Goal: Task Accomplishment & Management: Complete application form

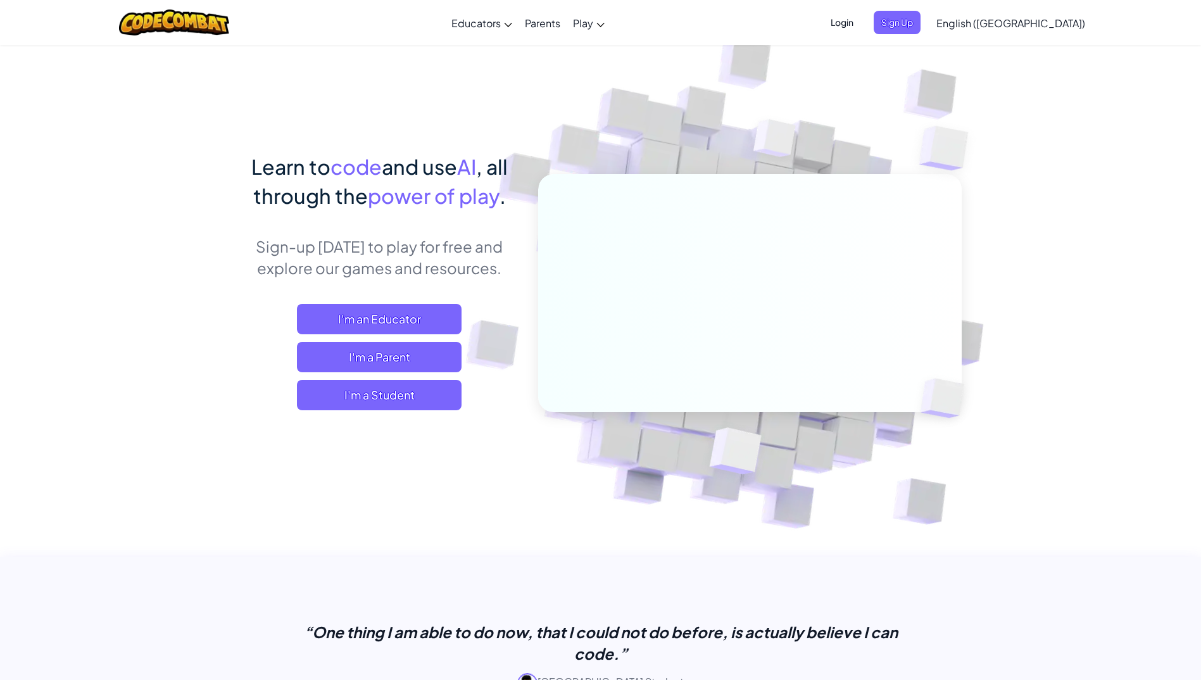
click at [861, 18] on span "Login" at bounding box center [842, 22] width 38 height 23
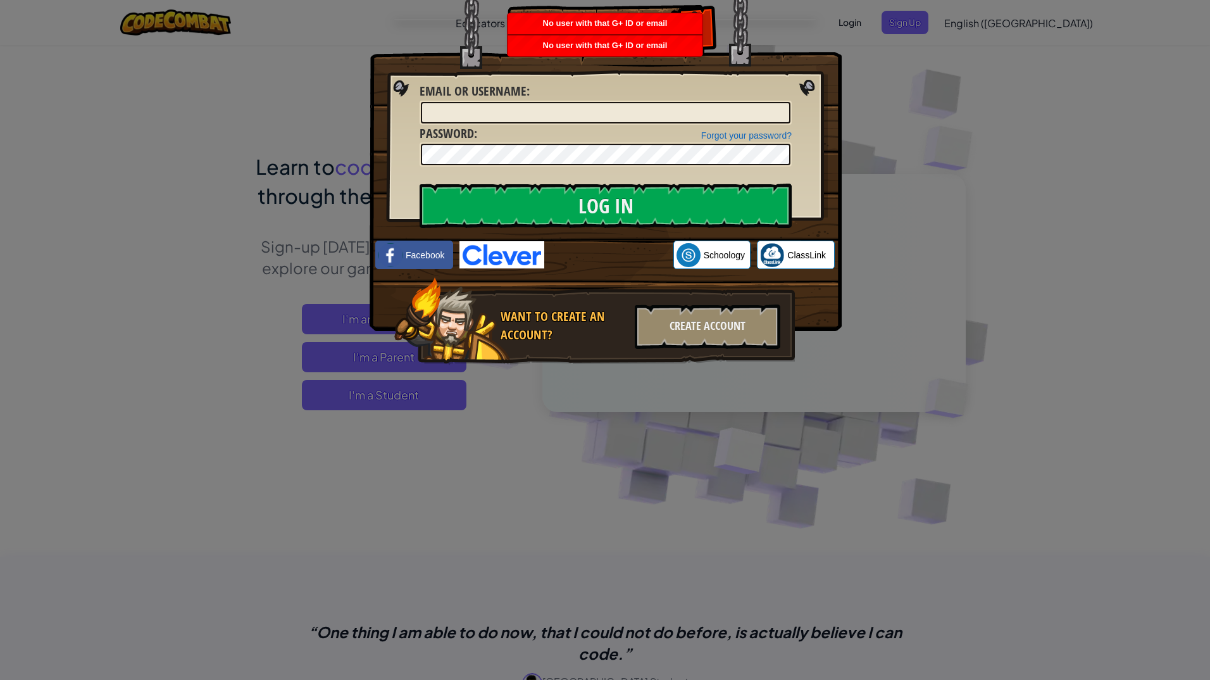
click at [567, 396] on div "Log In Unknown Error Email or Username : Forgot your password? Password : Log I…" at bounding box center [605, 340] width 1210 height 680
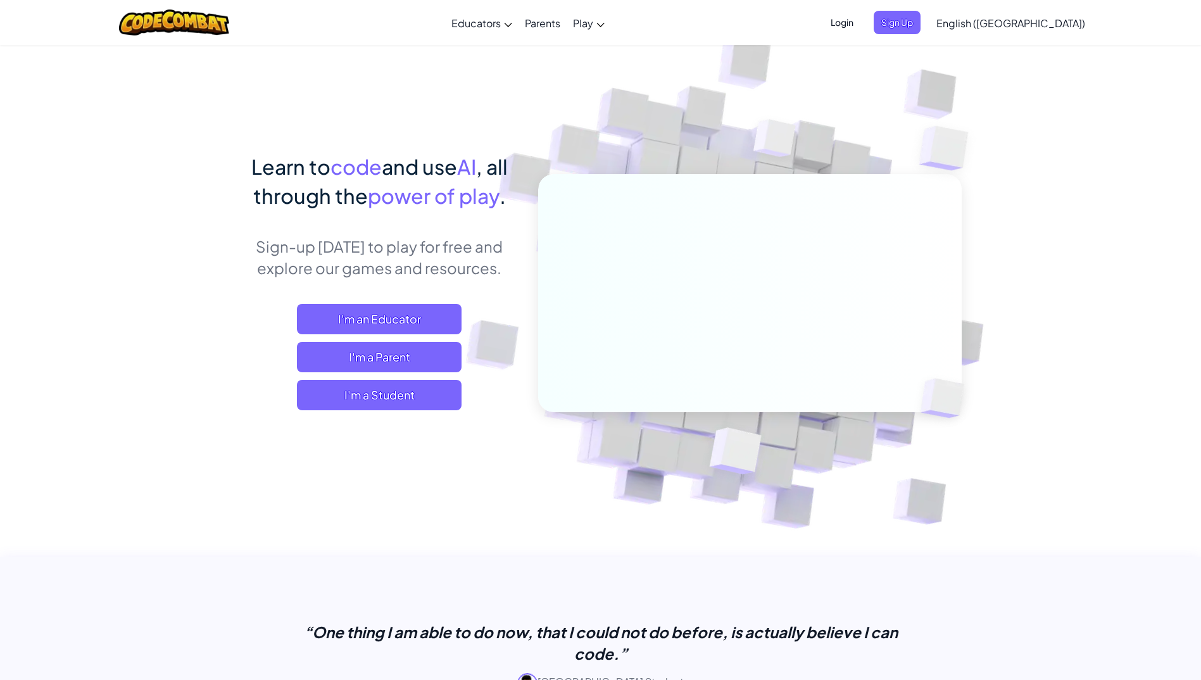
click at [861, 15] on span "Login" at bounding box center [842, 22] width 38 height 23
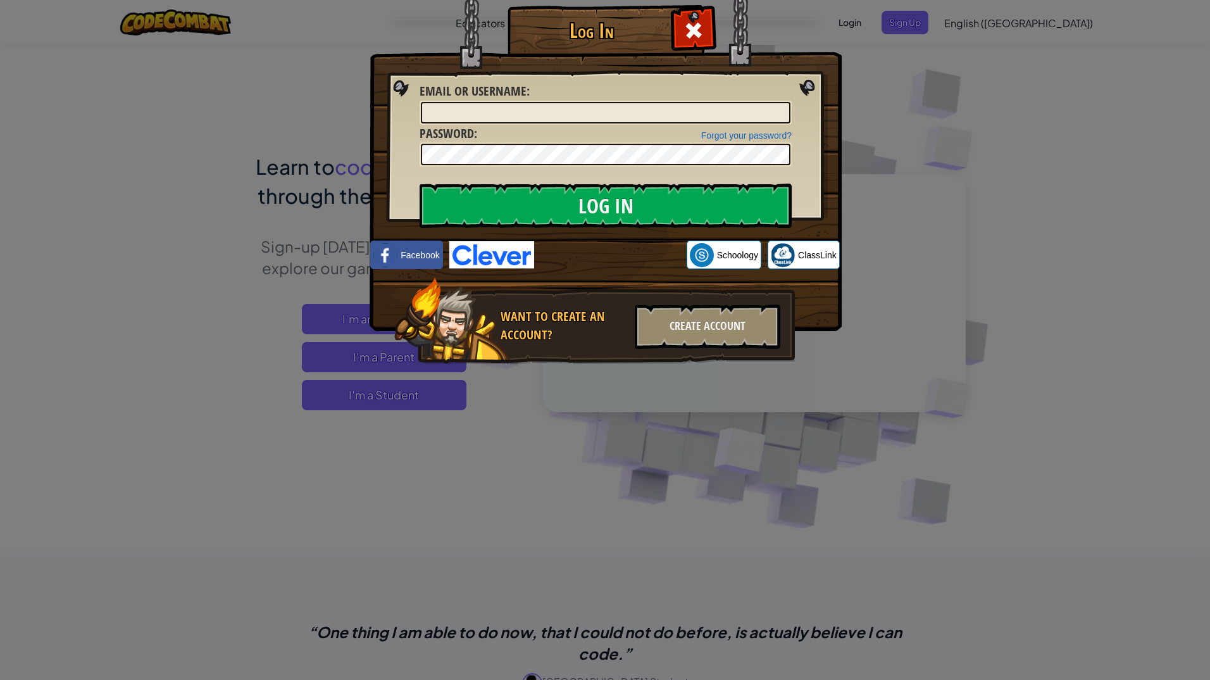
click at [872, 44] on div "Log In Unknown Error Email or Username : Forgot your password? Password : Log I…" at bounding box center [605, 340] width 1210 height 680
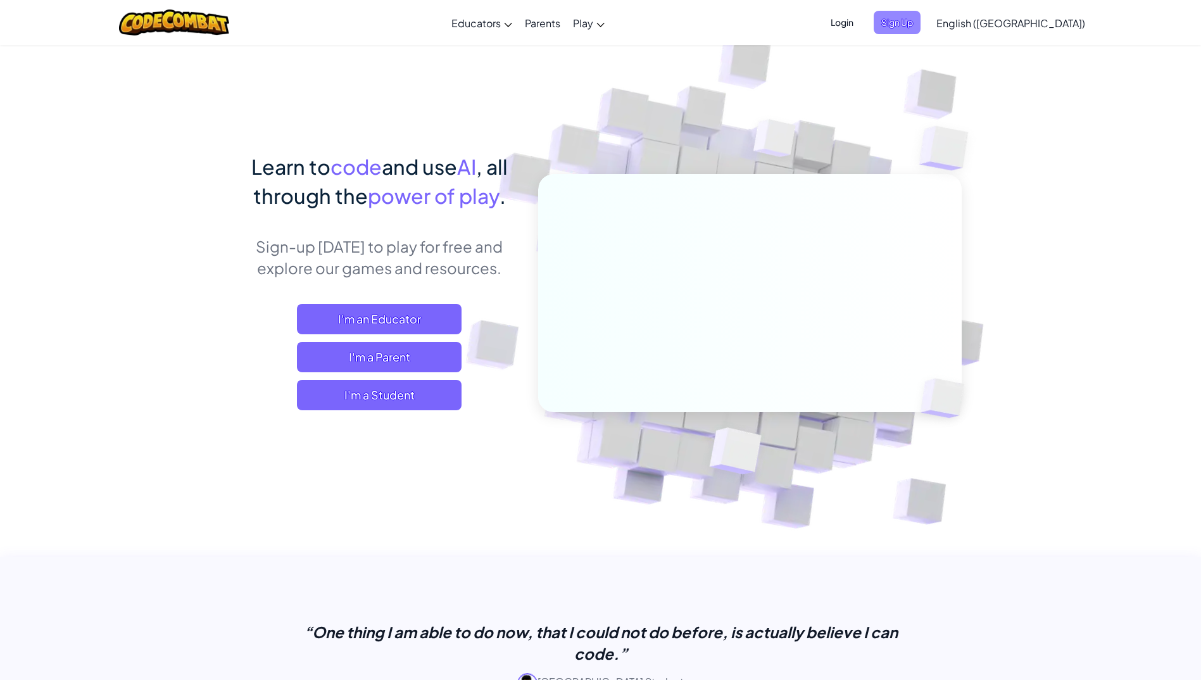
click at [920, 12] on span "Sign Up" at bounding box center [897, 22] width 47 height 23
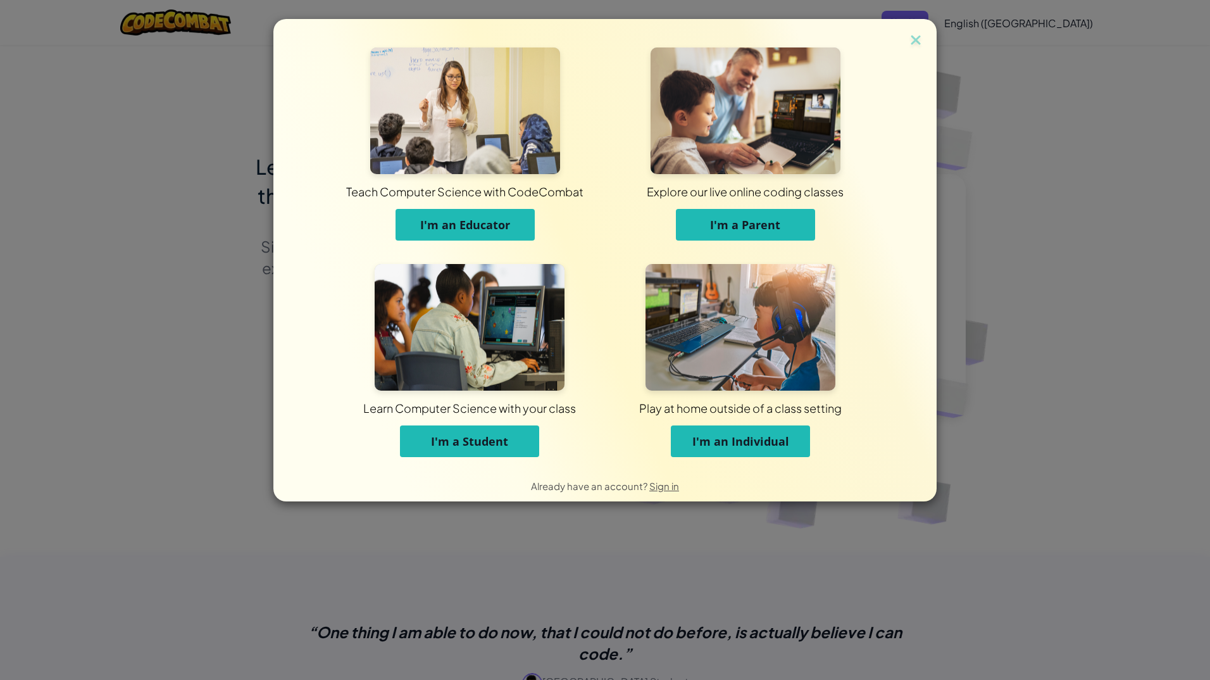
click at [515, 448] on button "I'm a Student" at bounding box center [469, 441] width 139 height 32
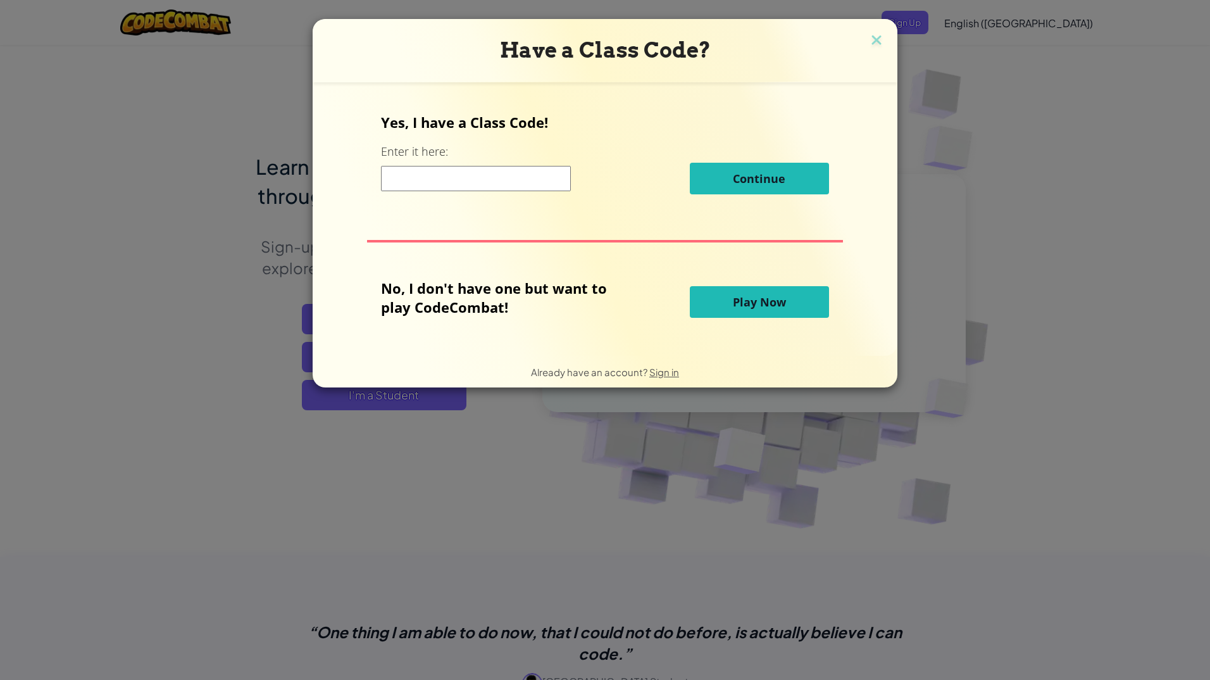
click at [489, 146] on div "Yes, I have a Class Code! Enter it here: Continue" at bounding box center [605, 158] width 448 height 91
click at [482, 174] on input at bounding box center [476, 178] width 190 height 25
click at [877, 42] on img at bounding box center [877, 41] width 16 height 19
